Goal: Transaction & Acquisition: Purchase product/service

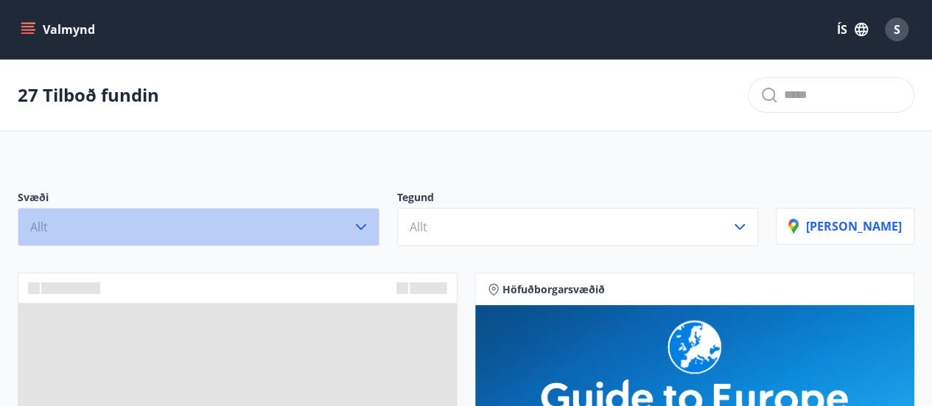
click at [370, 225] on icon "button" at bounding box center [361, 227] width 18 height 18
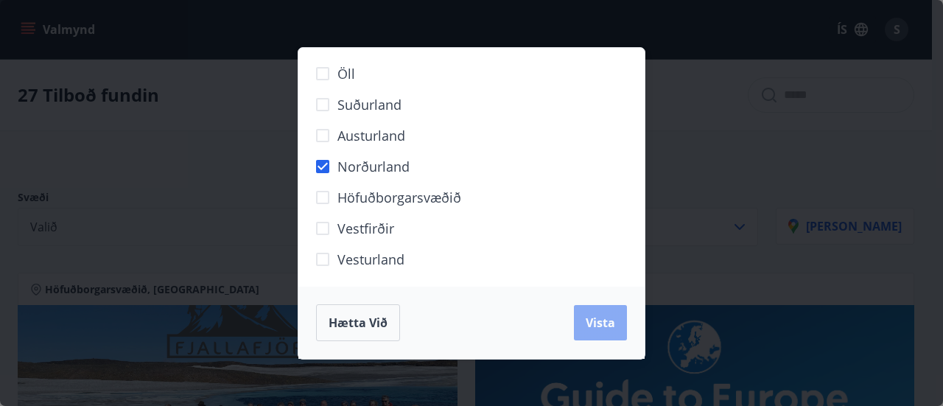
click at [588, 327] on span "Vista" at bounding box center [599, 322] width 29 height 16
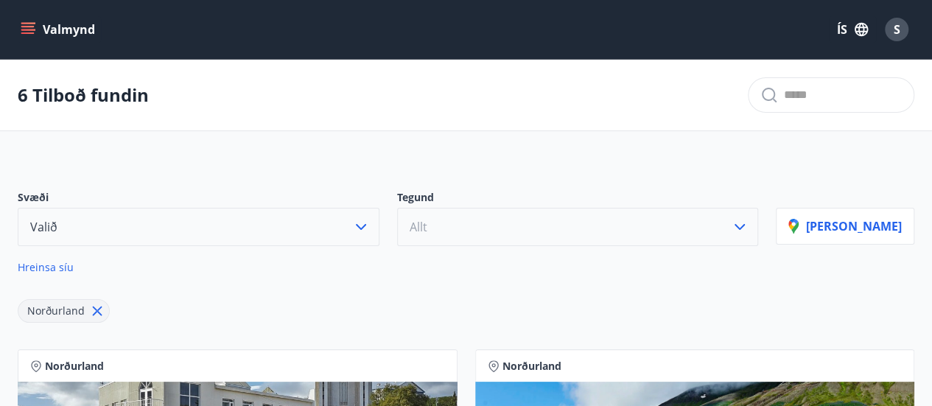
click at [515, 226] on button "Allt" at bounding box center [578, 227] width 362 height 38
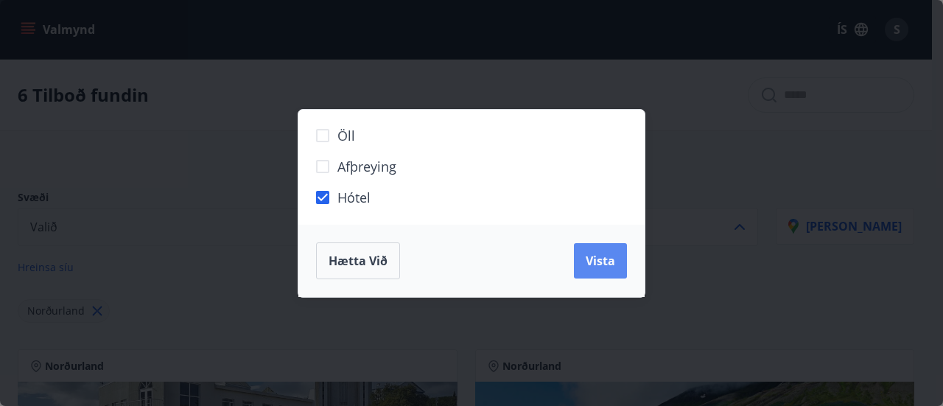
click at [589, 261] on span "Vista" at bounding box center [599, 261] width 29 height 16
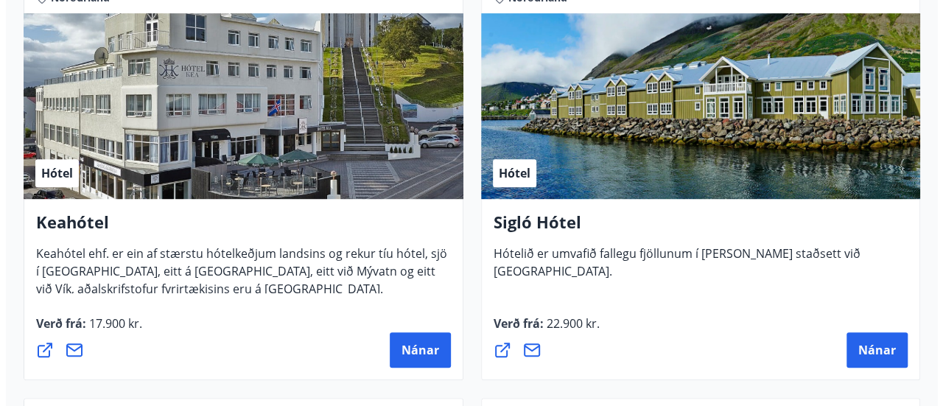
scroll to position [442, 0]
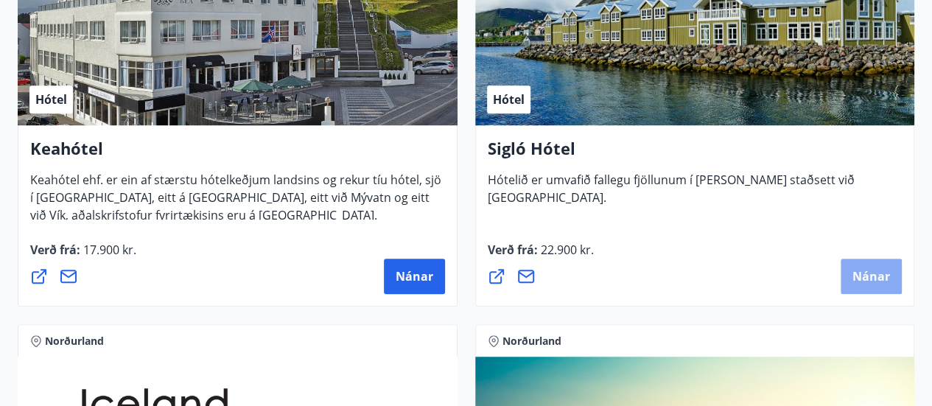
click at [879, 278] on span "Nánar" at bounding box center [871, 276] width 38 height 16
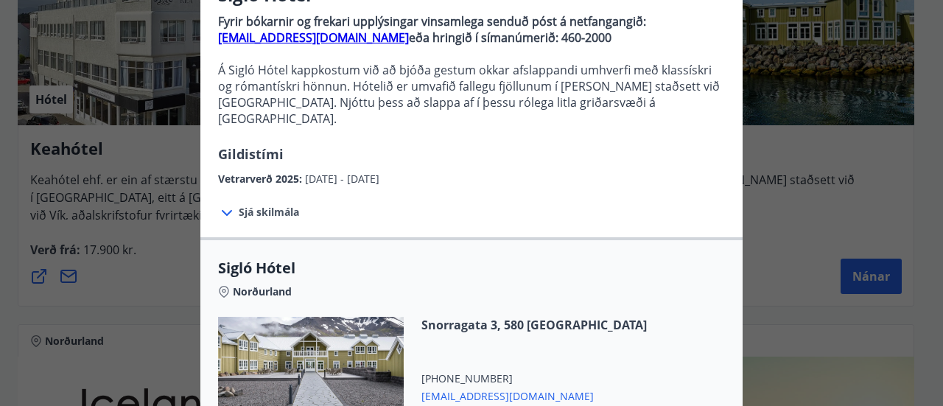
scroll to position [295, 0]
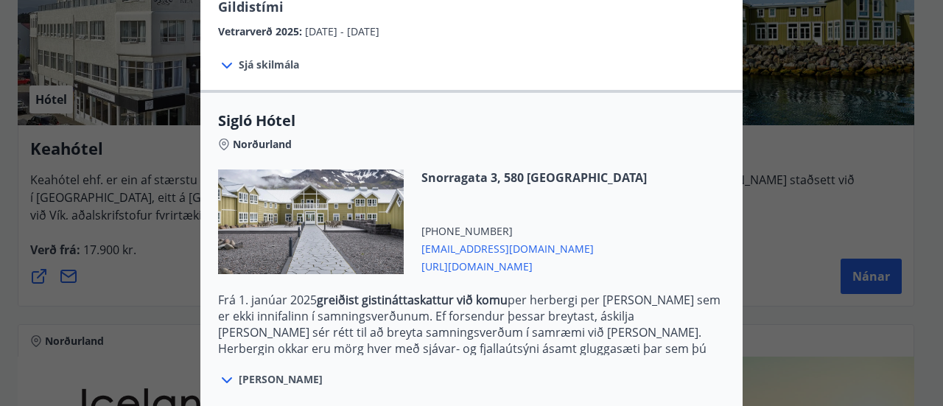
click at [225, 371] on icon at bounding box center [227, 380] width 18 height 18
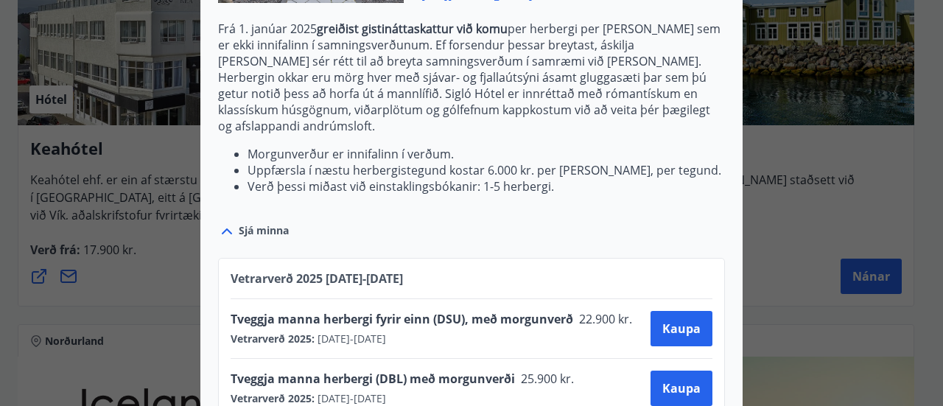
scroll to position [589, 0]
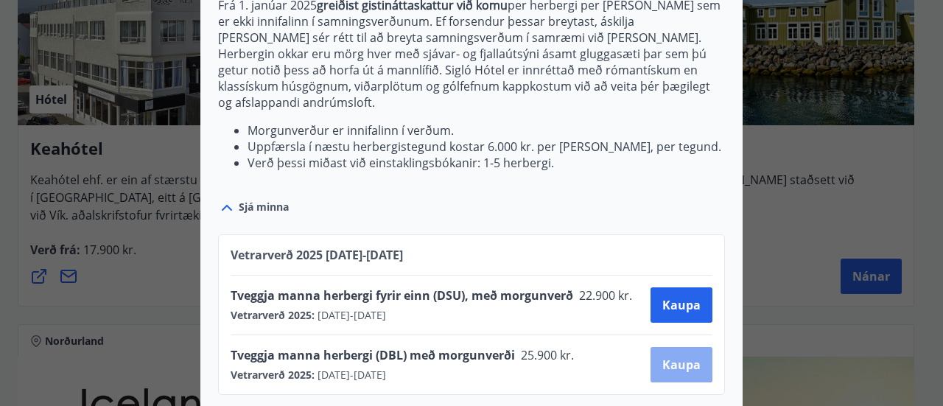
click at [680, 356] on span "Kaupa" at bounding box center [681, 364] width 38 height 16
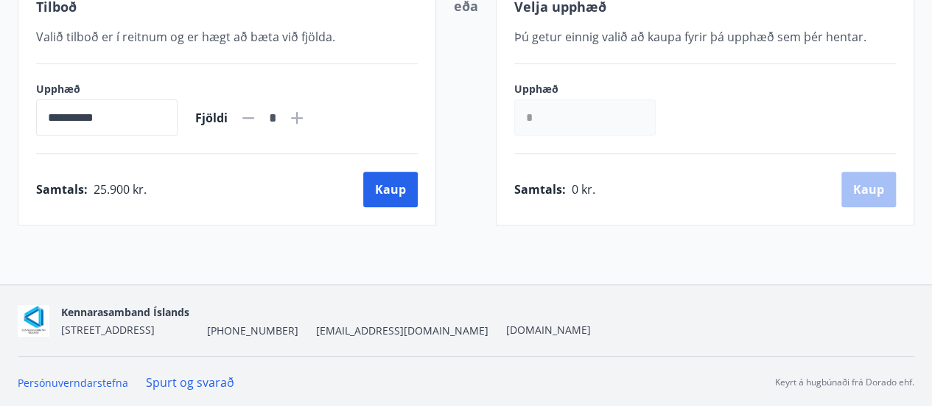
scroll to position [317, 0]
click at [306, 115] on icon at bounding box center [297, 118] width 18 height 18
click at [542, 120] on input "*" at bounding box center [584, 117] width 141 height 36
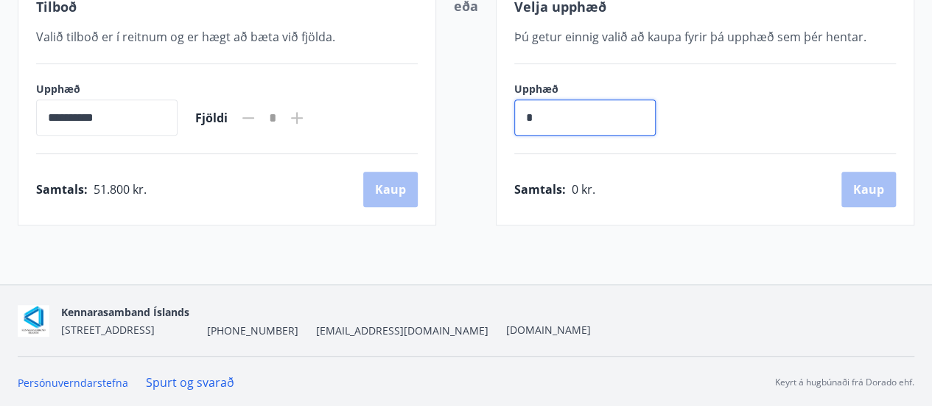
click at [254, 117] on icon at bounding box center [248, 117] width 12 height 1
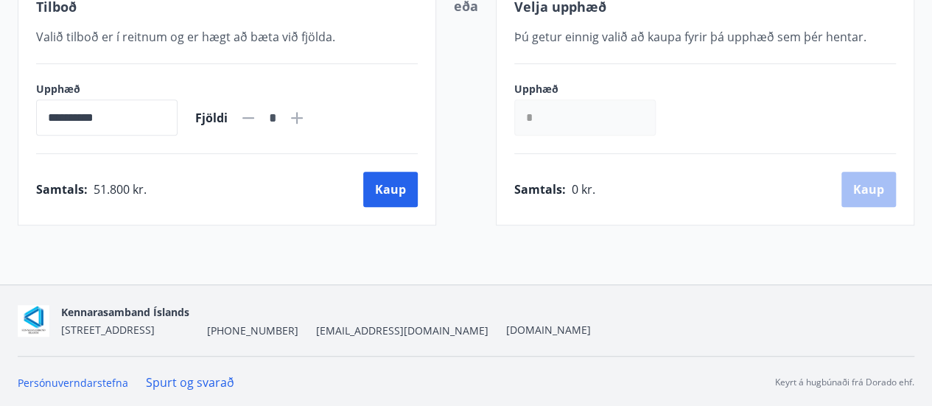
click at [254, 117] on icon at bounding box center [248, 117] width 12 height 1
type input "*"
click at [257, 114] on icon at bounding box center [248, 118] width 18 height 18
click at [555, 122] on input "*" at bounding box center [584, 117] width 141 height 36
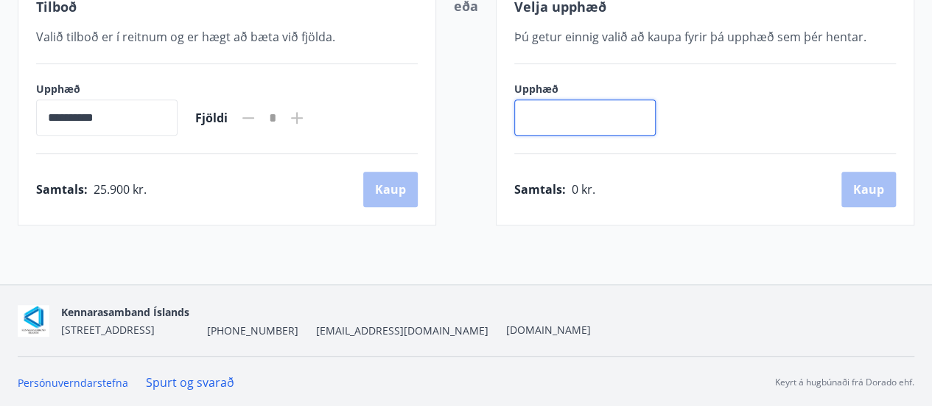
type input "*"
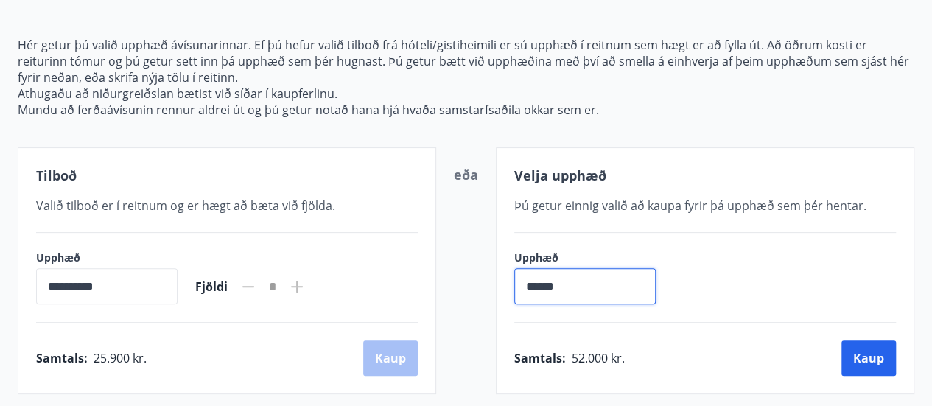
scroll to position [170, 0]
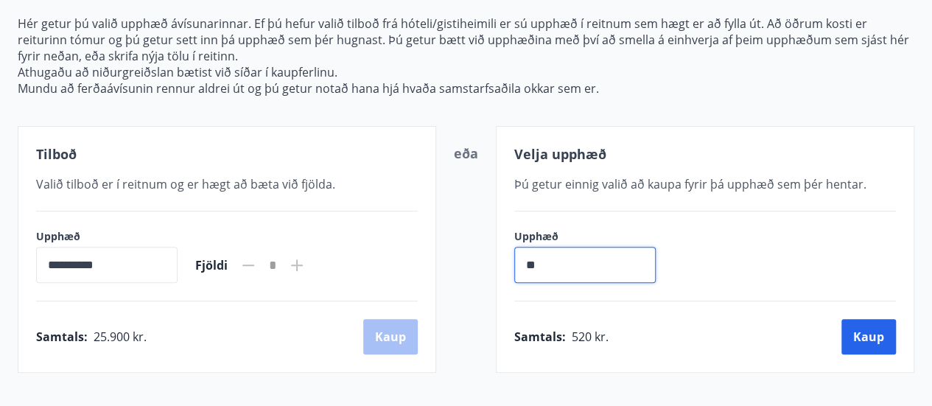
type input "*"
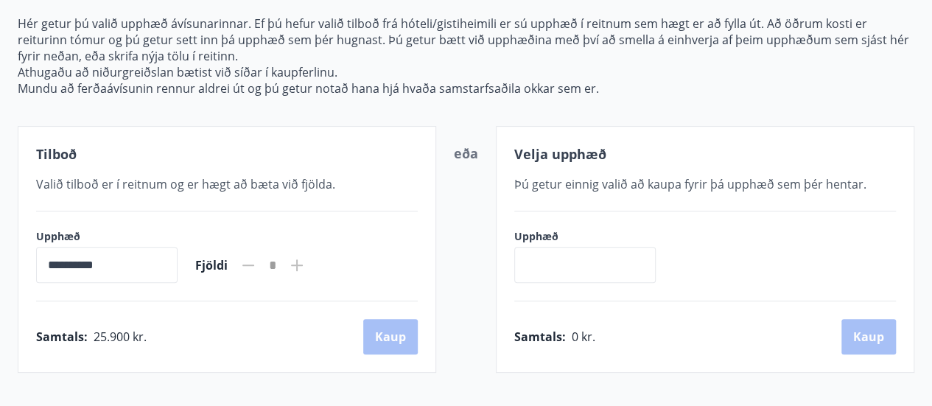
click at [303, 264] on icon at bounding box center [297, 265] width 12 height 12
click at [306, 262] on icon at bounding box center [297, 265] width 18 height 18
type input "*"
click at [377, 330] on button "Kaup" at bounding box center [390, 336] width 54 height 35
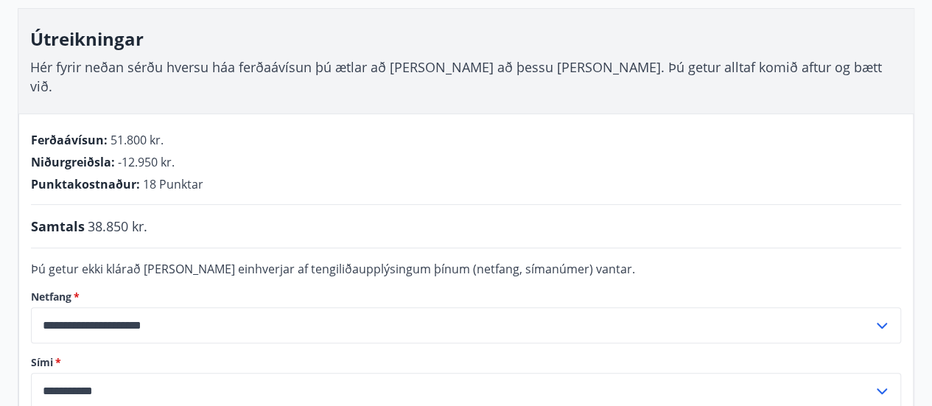
scroll to position [170, 0]
